Goal: Task Accomplishment & Management: Manage account settings

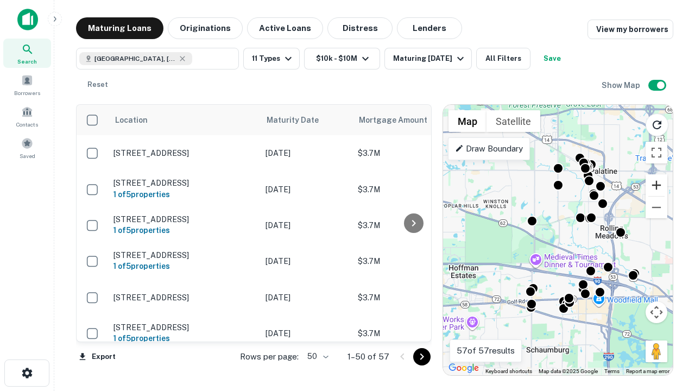
click at [656, 185] on button "Zoom in" at bounding box center [656, 185] width 22 height 22
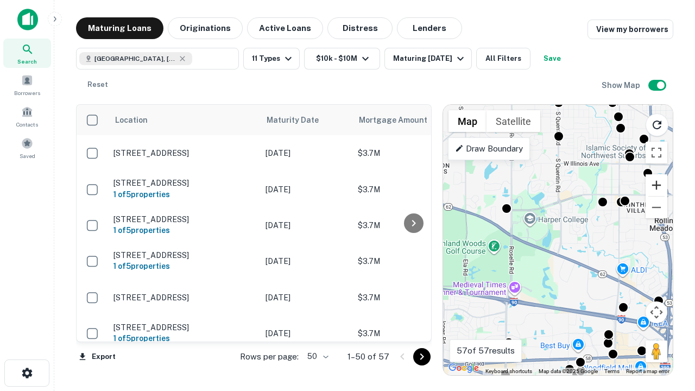
click at [656, 185] on button "Zoom in" at bounding box center [656, 185] width 22 height 22
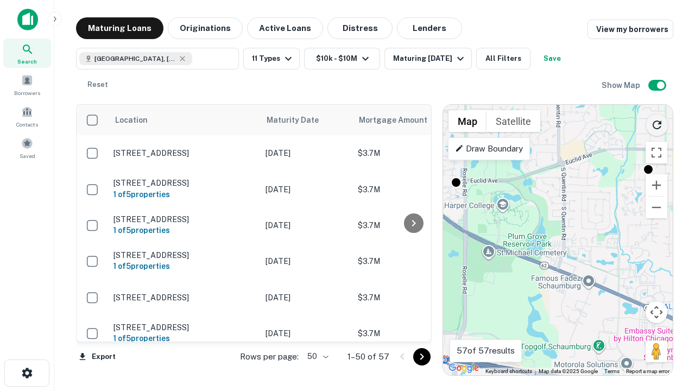
click at [657, 123] on icon "Reload search area" at bounding box center [656, 124] width 13 height 13
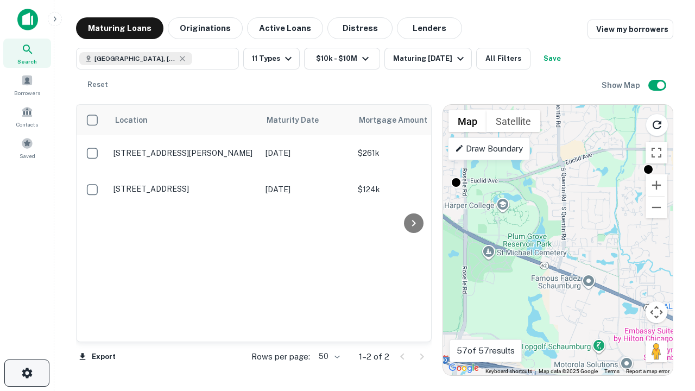
click at [27, 373] on icon "button" at bounding box center [27, 372] width 13 height 13
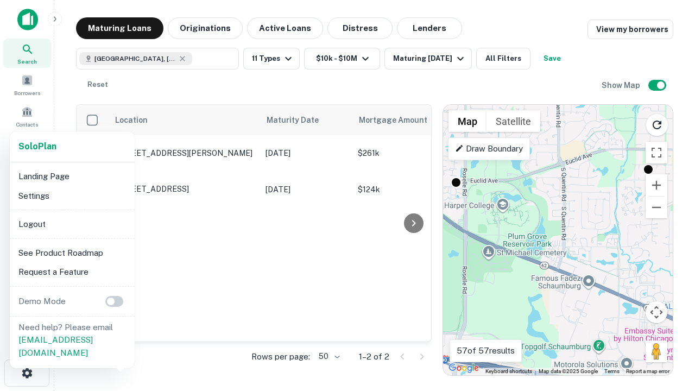
click at [72, 224] on li "Logout" at bounding box center [72, 224] width 116 height 20
